Goal: Task Accomplishment & Management: Manage account settings

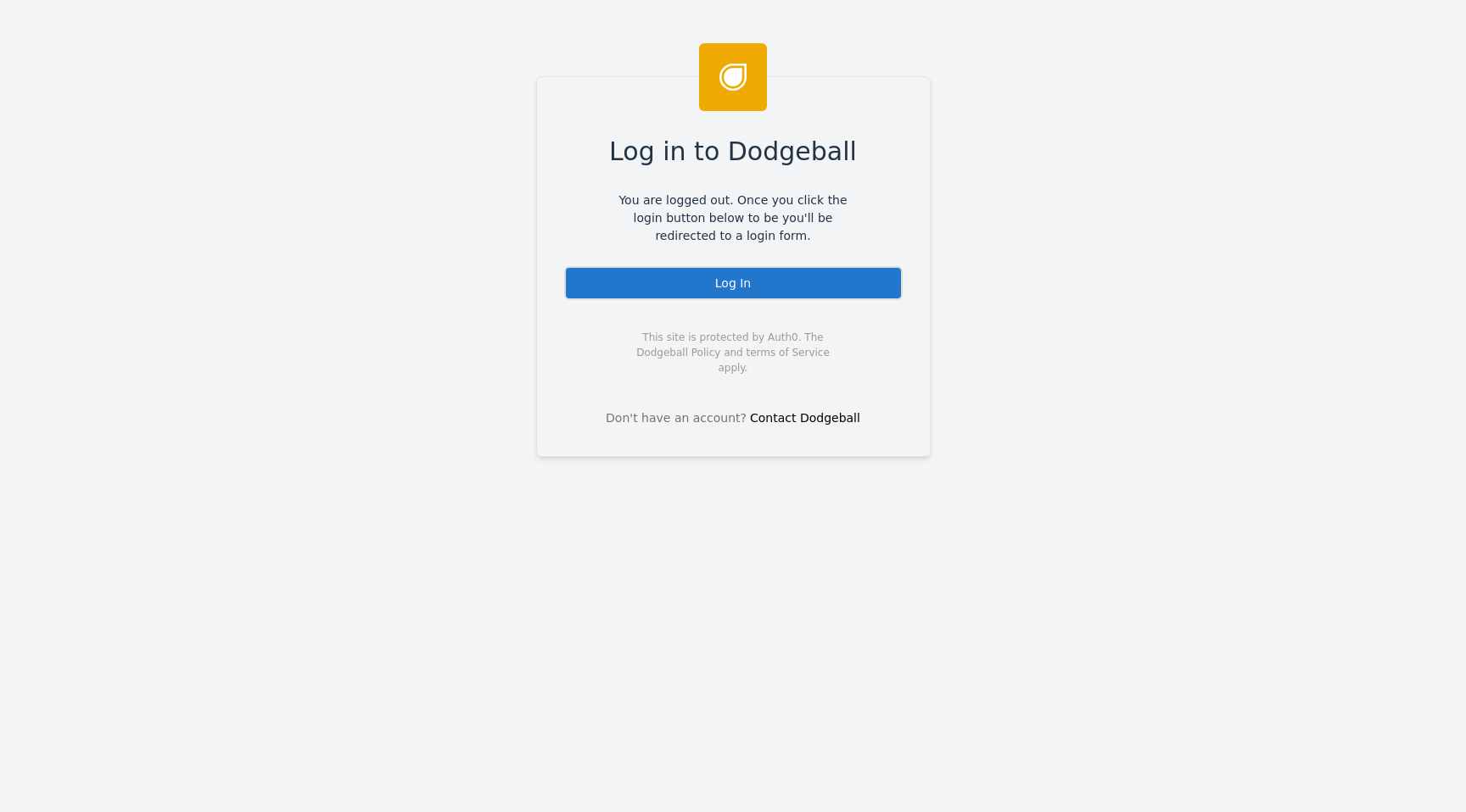
click at [844, 287] on div "Log In" at bounding box center [733, 283] width 338 height 34
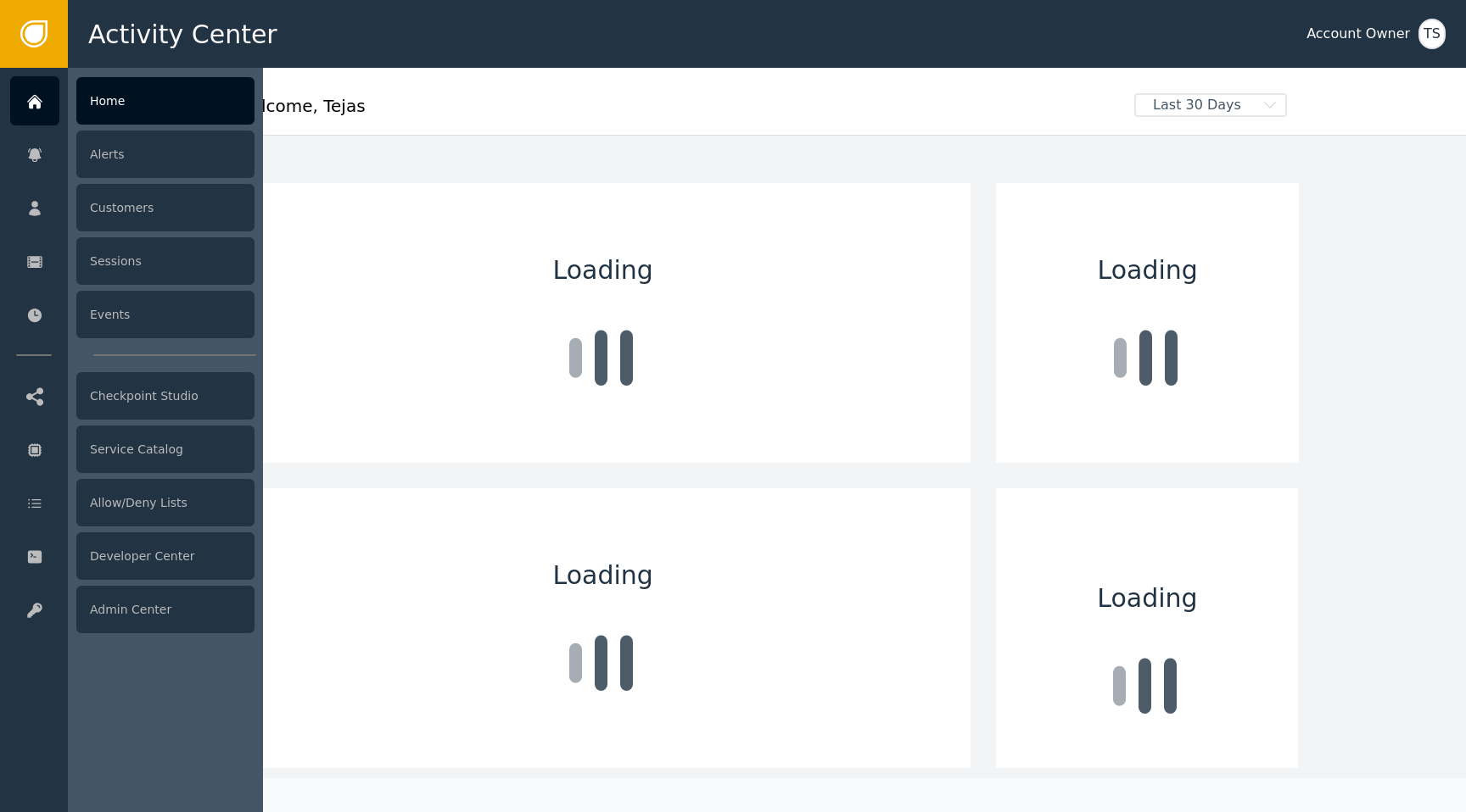
click at [118, 636] on div at bounding box center [166, 440] width 195 height 745
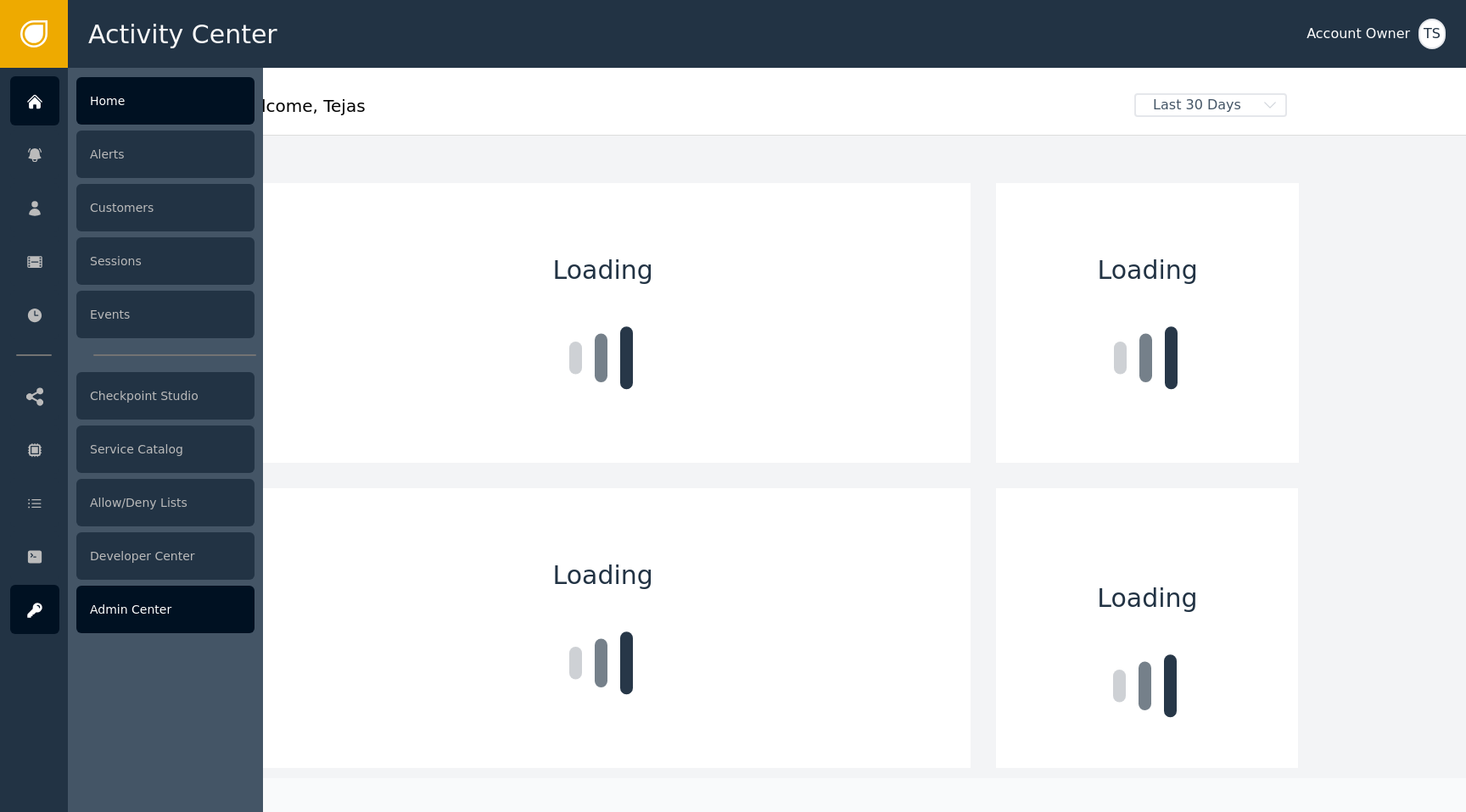
click at [118, 619] on div "Admin Center" at bounding box center [165, 610] width 178 height 48
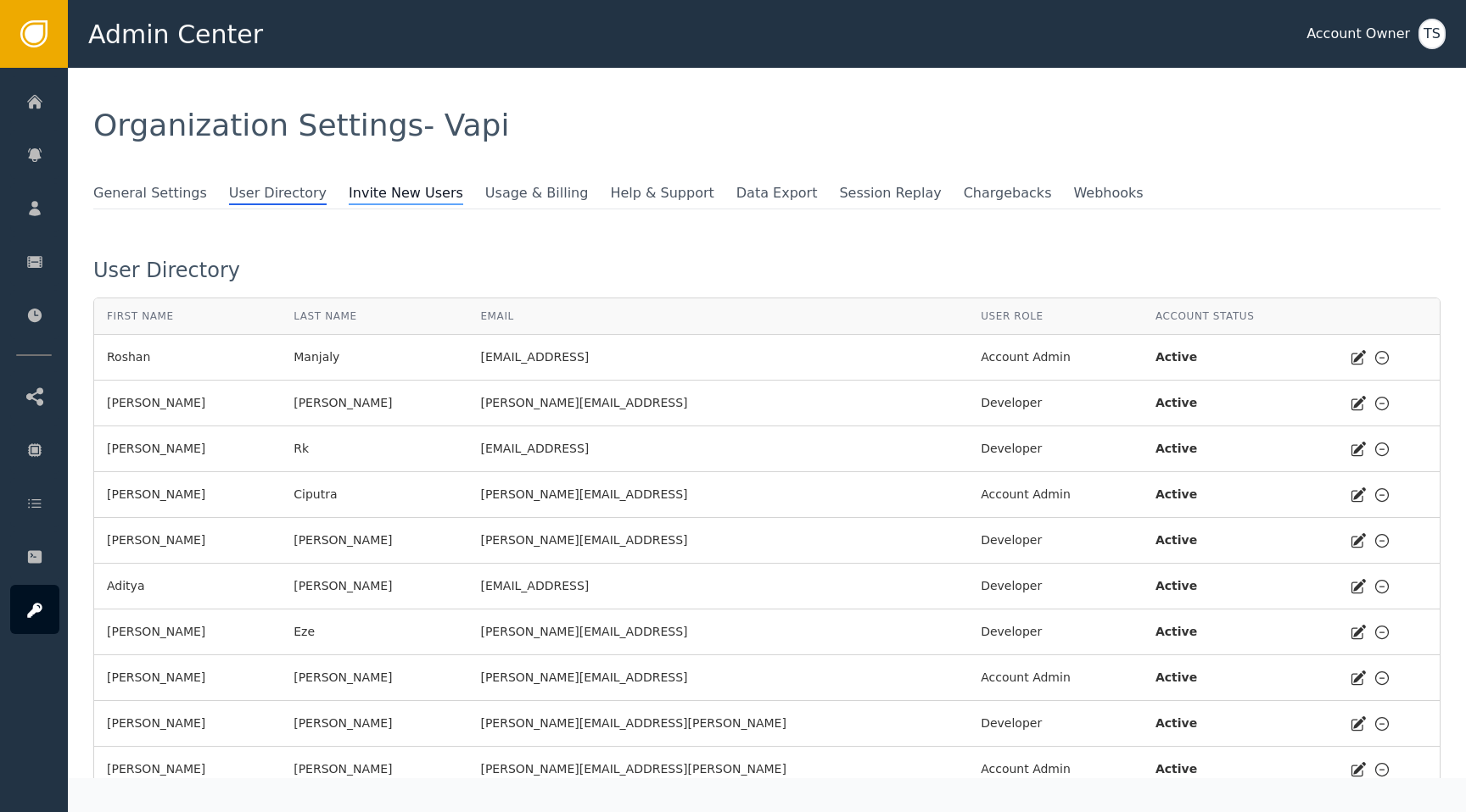
click at [376, 191] on span "Invite New Users" at bounding box center [406, 194] width 114 height 22
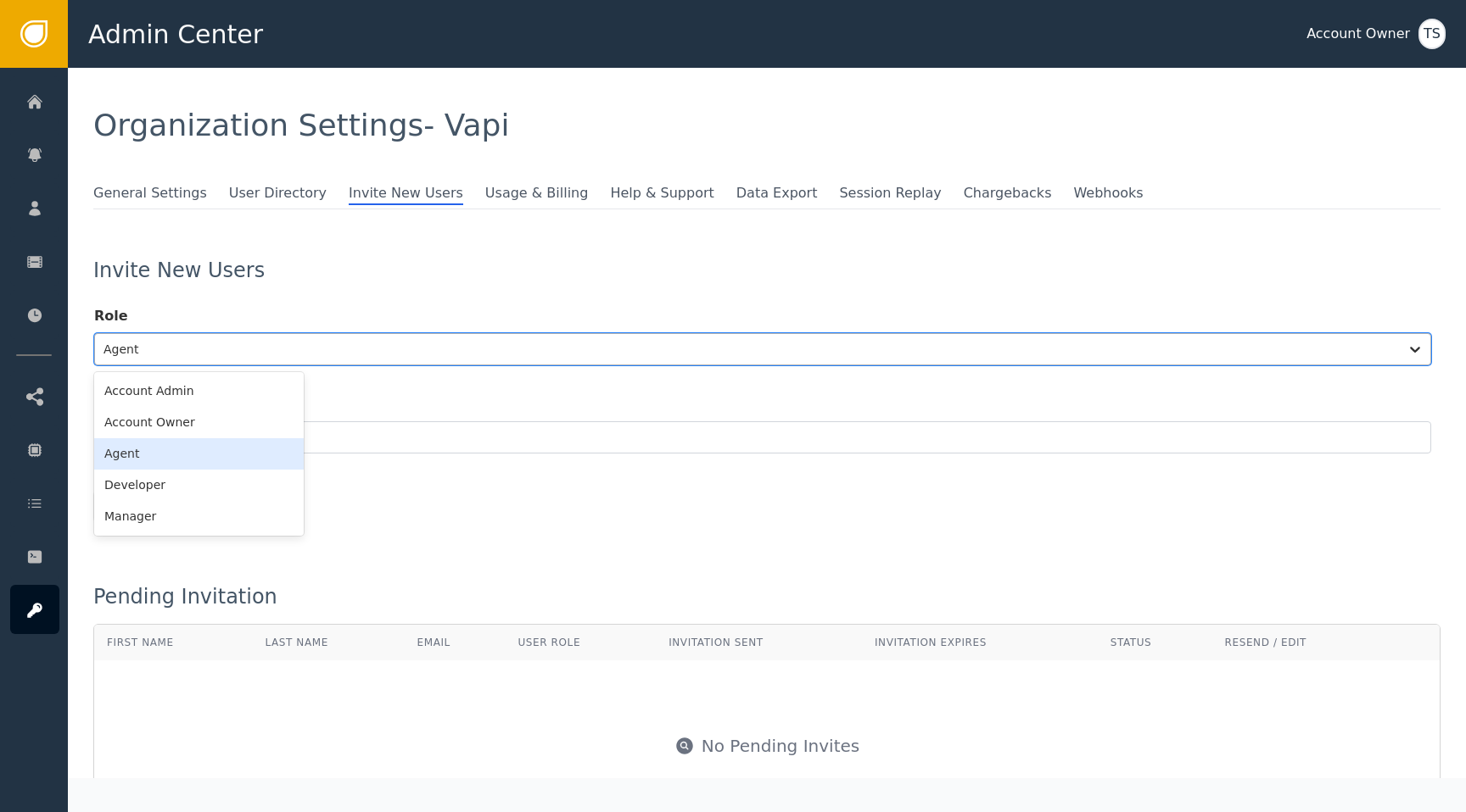
click at [330, 348] on div at bounding box center [747, 349] width 1287 height 24
click at [262, 391] on div "Account Admin" at bounding box center [198, 391] width 210 height 31
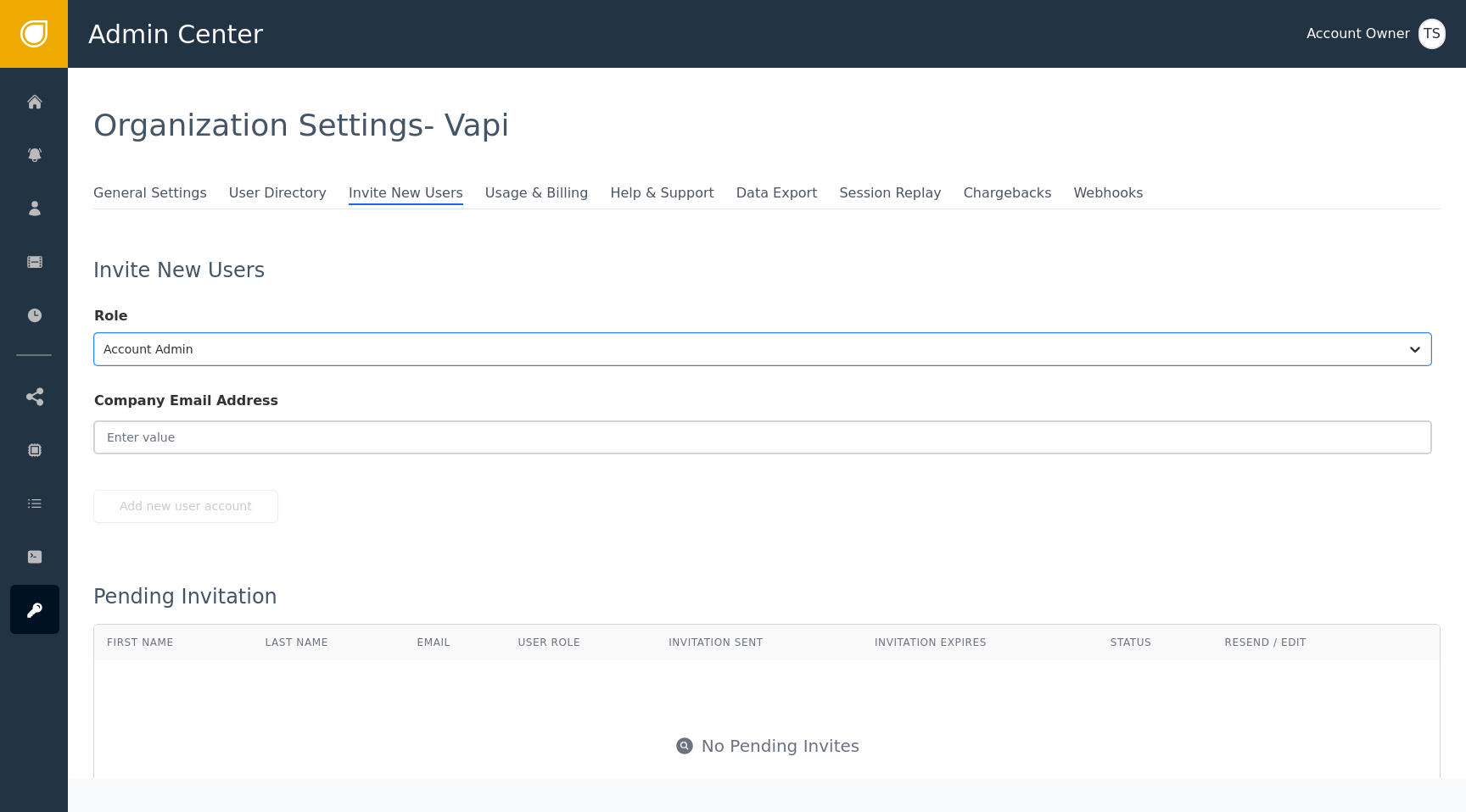
click at [268, 437] on input "email" at bounding box center [762, 437] width 1337 height 32
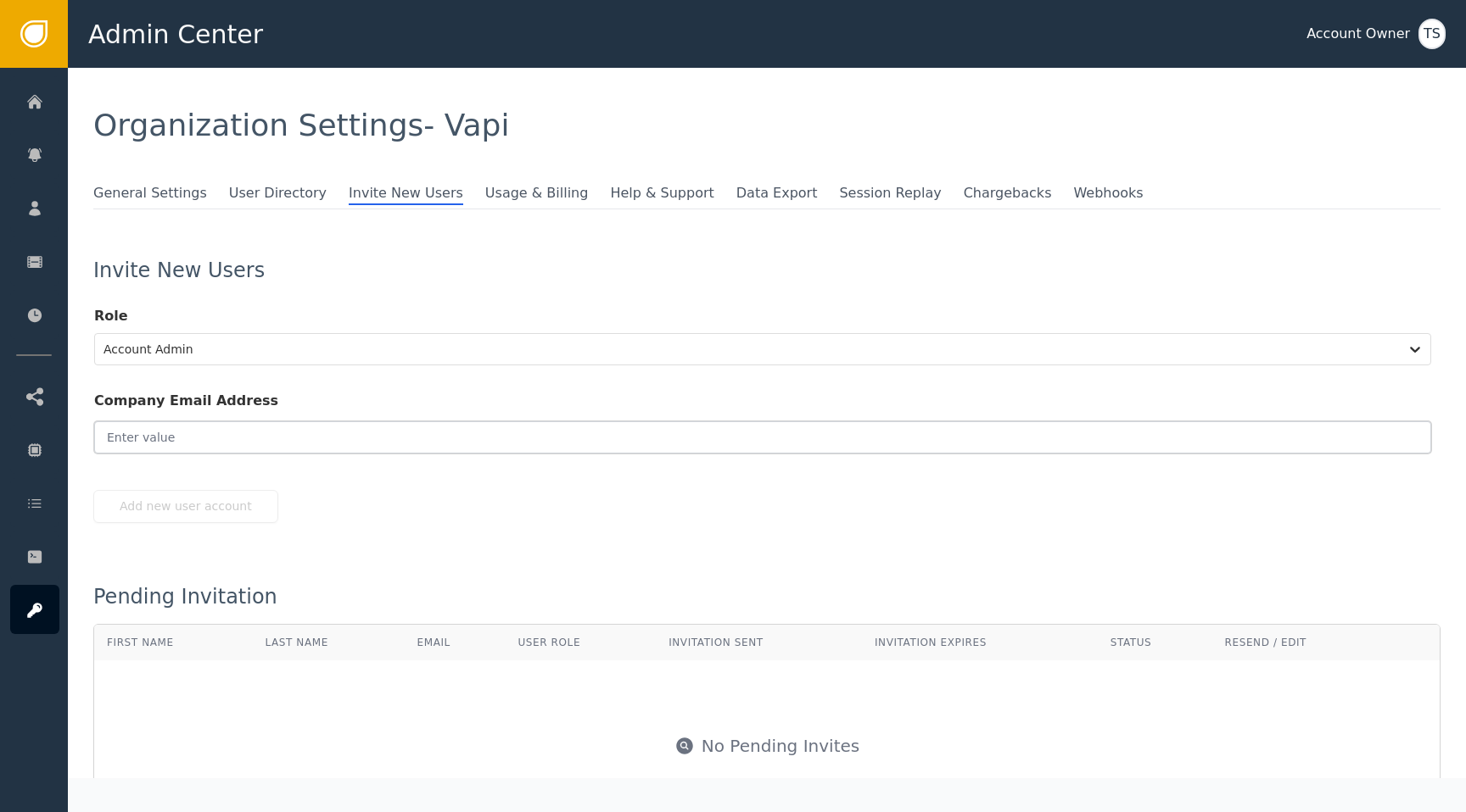
type input "a"
click at [157, 510] on button "Add new user account" at bounding box center [185, 507] width 185 height 33
type input "[EMAIL_ADDRESS]"
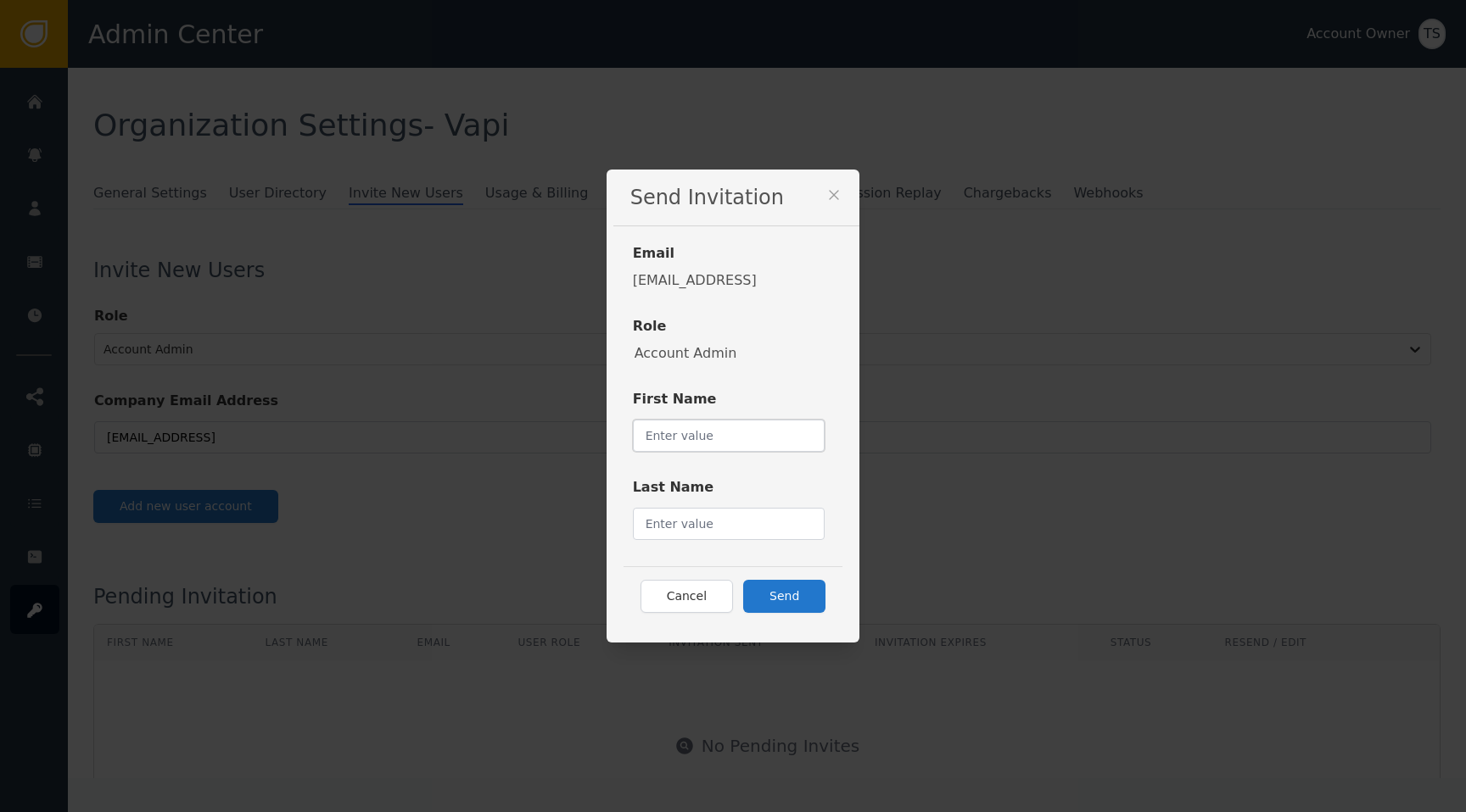
click at [727, 437] on input "text" at bounding box center [728, 436] width 192 height 32
type input "Sagar"
type input "Agarwal"
click at [778, 586] on button "Send" at bounding box center [784, 596] width 82 height 33
